Goal: Information Seeking & Learning: Learn about a topic

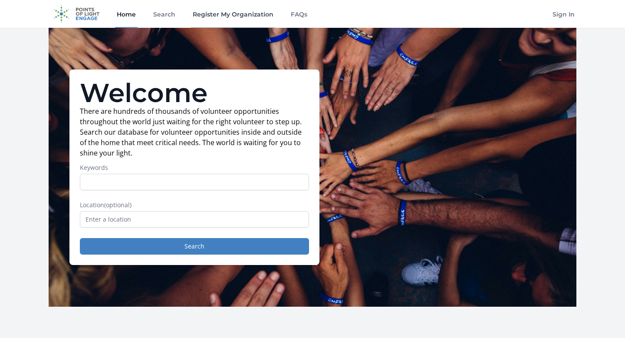
click at [232, 14] on link "Register My Organization" at bounding box center [233, 14] width 84 height 28
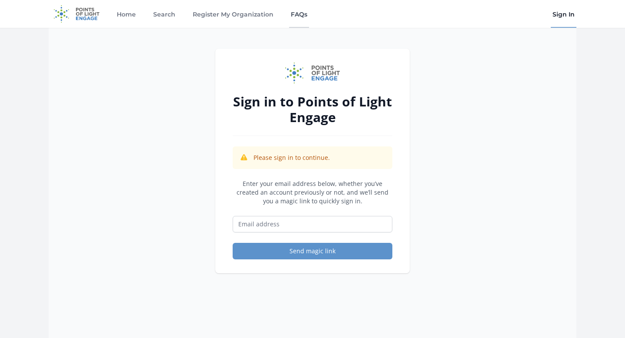
click at [300, 14] on link "FAQs" at bounding box center [299, 14] width 20 height 28
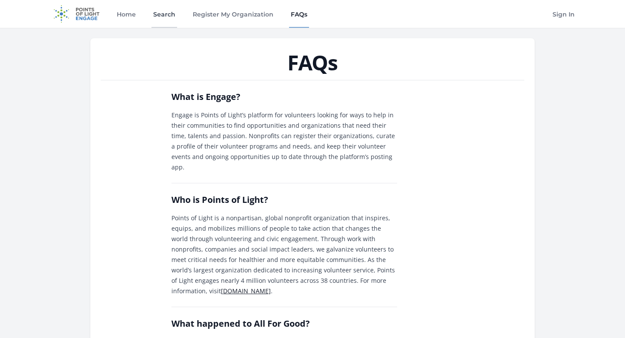
click at [163, 16] on link "Search" at bounding box center [164, 14] width 26 height 28
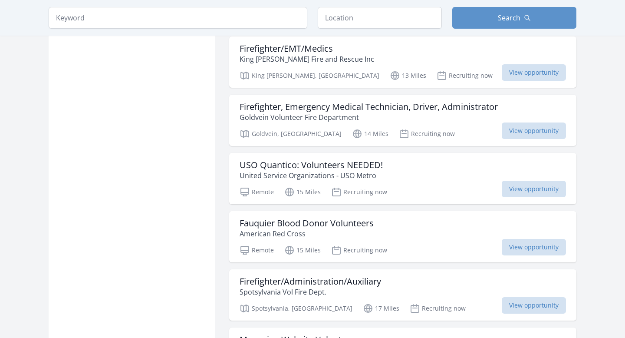
scroll to position [932, 0]
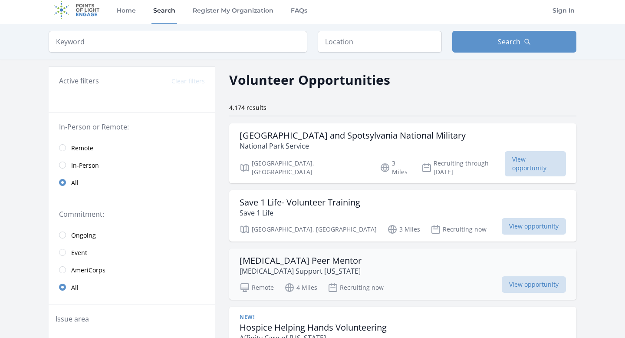
scroll to position [6, 0]
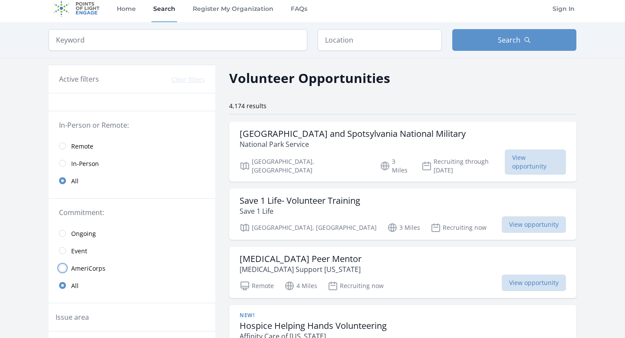
click at [65, 268] on input "radio" at bounding box center [62, 267] width 7 height 7
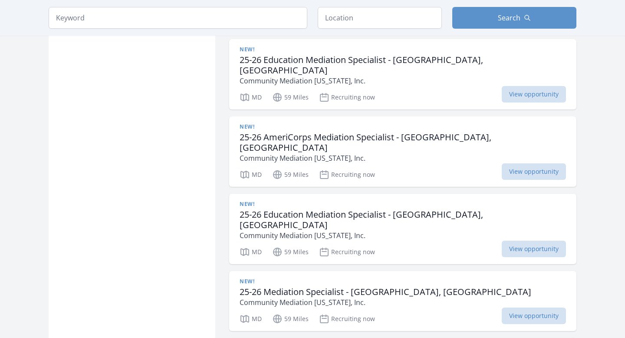
scroll to position [962, 0]
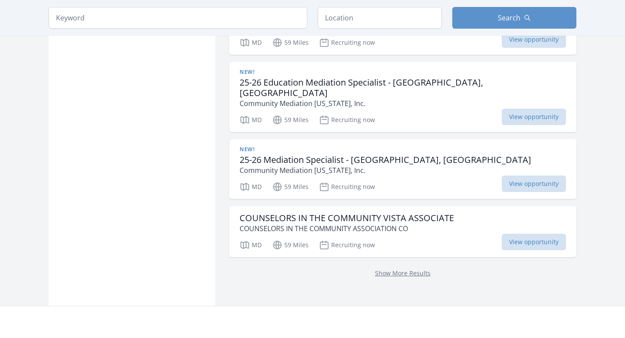
scroll to position [1094, 0]
